Goal: Check status: Verify the current state of an ongoing process or item

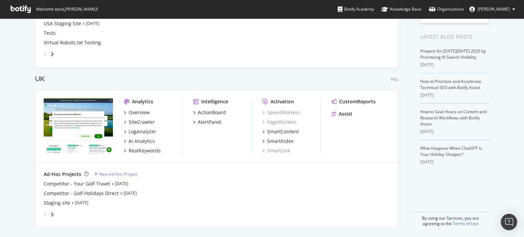
scroll to position [138, 0]
click at [51, 213] on icon "angle-right" at bounding box center [52, 214] width 3 height 5
click at [123, 182] on link "[DATE]" at bounding box center [121, 184] width 13 height 6
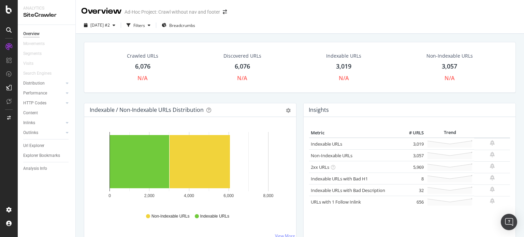
click at [139, 64] on div "6,076" at bounding box center [142, 66] width 15 height 9
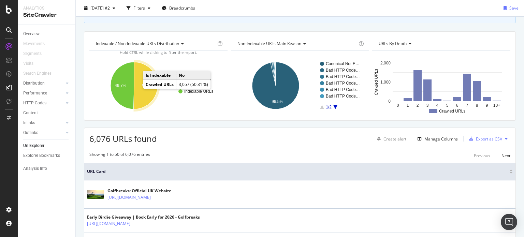
scroll to position [68, 0]
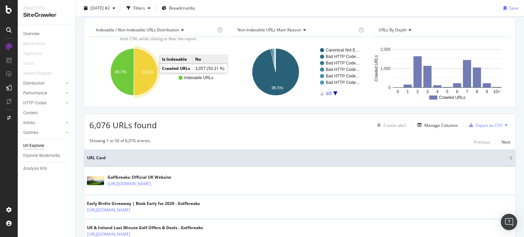
click at [150, 70] on text "50.3%" at bounding box center [148, 72] width 12 height 5
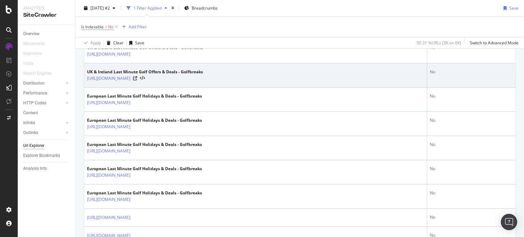
scroll to position [714, 0]
